Goal: Communication & Community: Answer question/provide support

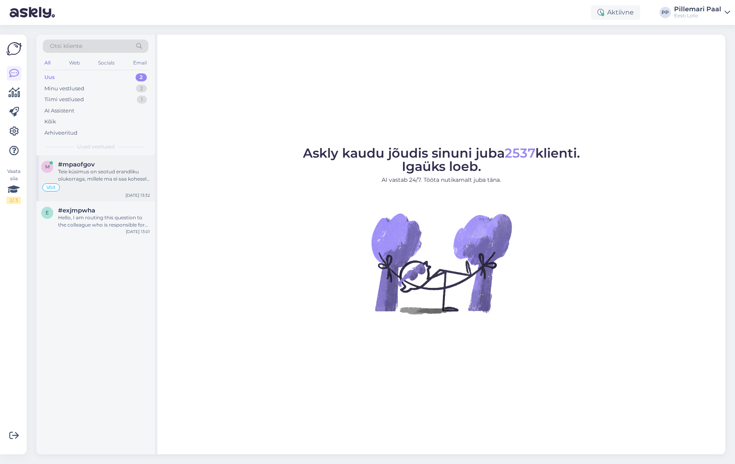
click at [101, 174] on div "Teie küsimus on seotud erandliku olukorraga, millele ma ei saa koheselt vastata…" at bounding box center [104, 175] width 92 height 15
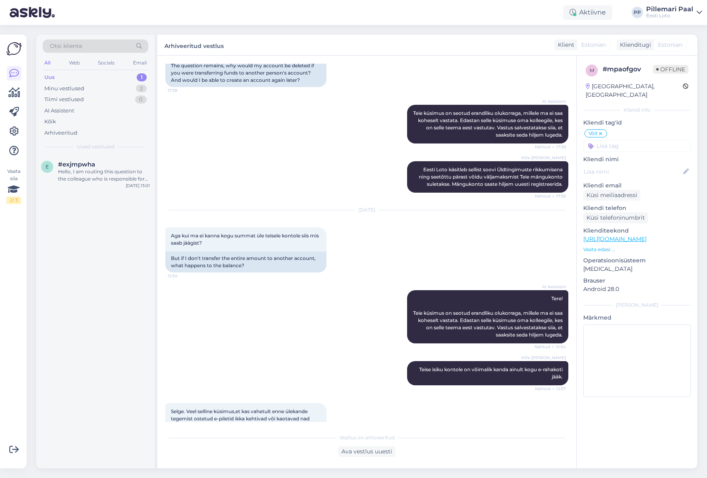
scroll to position [596, 0]
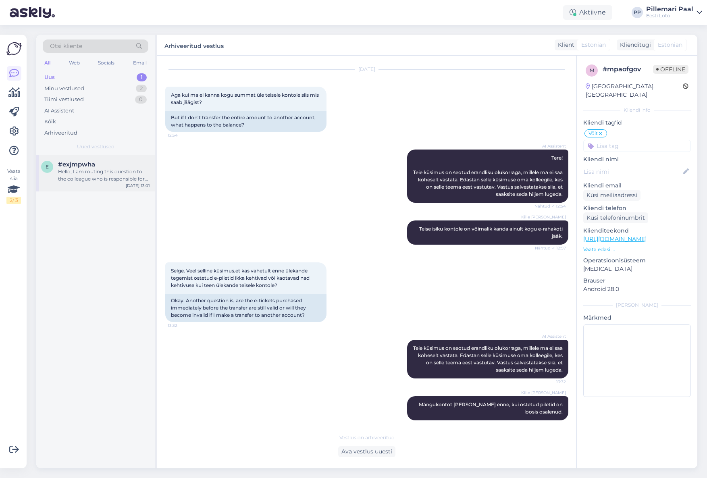
click at [89, 173] on div "Hello, I am routing this question to the colleague who is responsible for this …" at bounding box center [104, 175] width 92 height 15
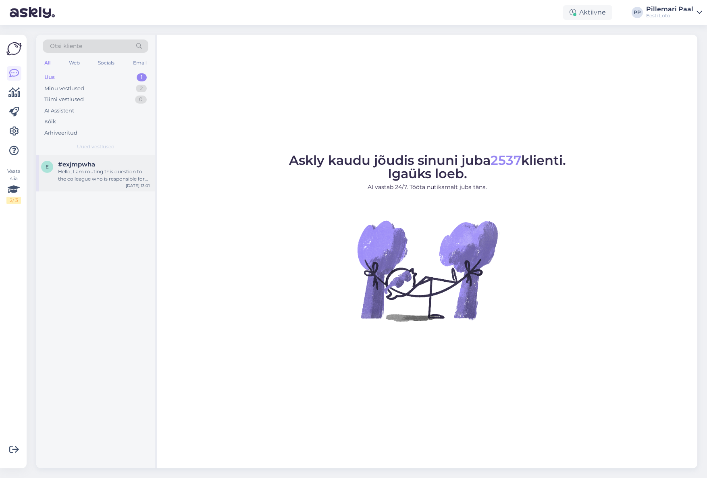
click at [88, 171] on div "Hello, I am routing this question to the colleague who is responsible for this …" at bounding box center [104, 175] width 92 height 15
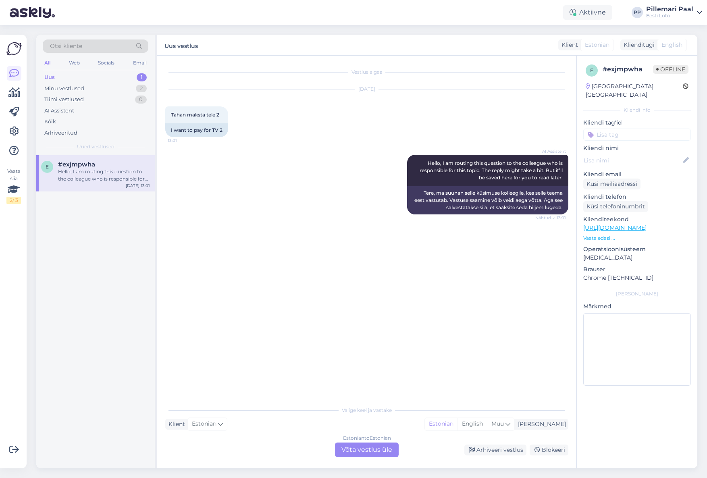
click at [364, 449] on div "Estonian to Estonian Võta vestlus üle" at bounding box center [367, 450] width 64 height 15
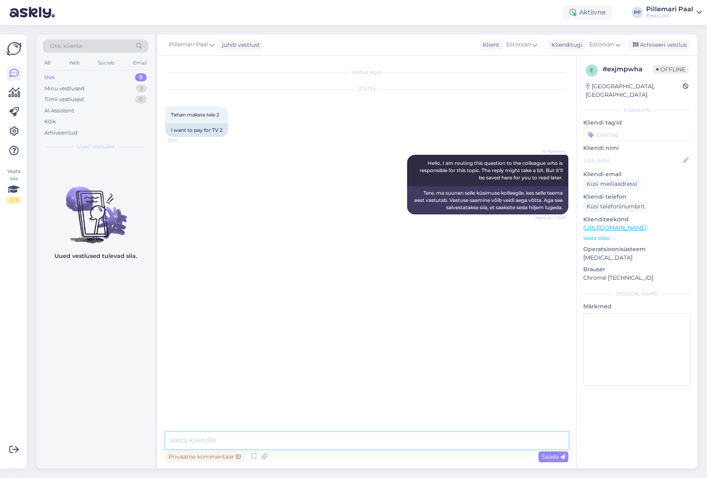
click at [237, 443] on textarea at bounding box center [366, 440] width 403 height 17
type textarea "Palun täpsustage oma küsimust."
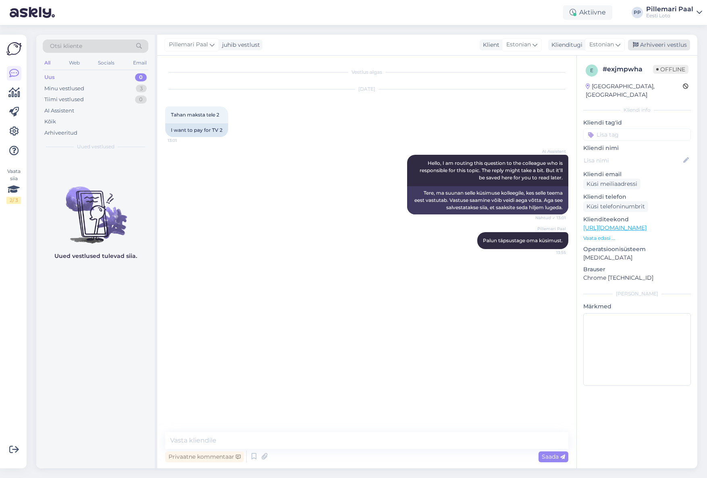
click at [656, 43] on div "Arhiveeri vestlus" at bounding box center [659, 45] width 62 height 11
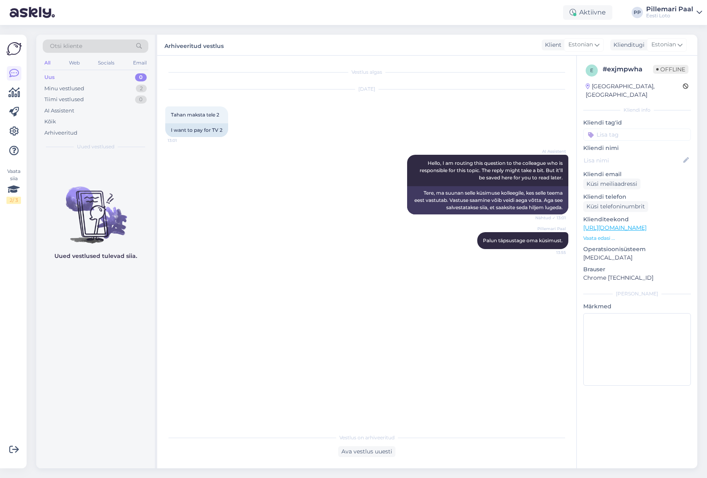
click at [65, 75] on div "Uus 0" at bounding box center [96, 77] width 106 height 11
